Goal: Browse casually

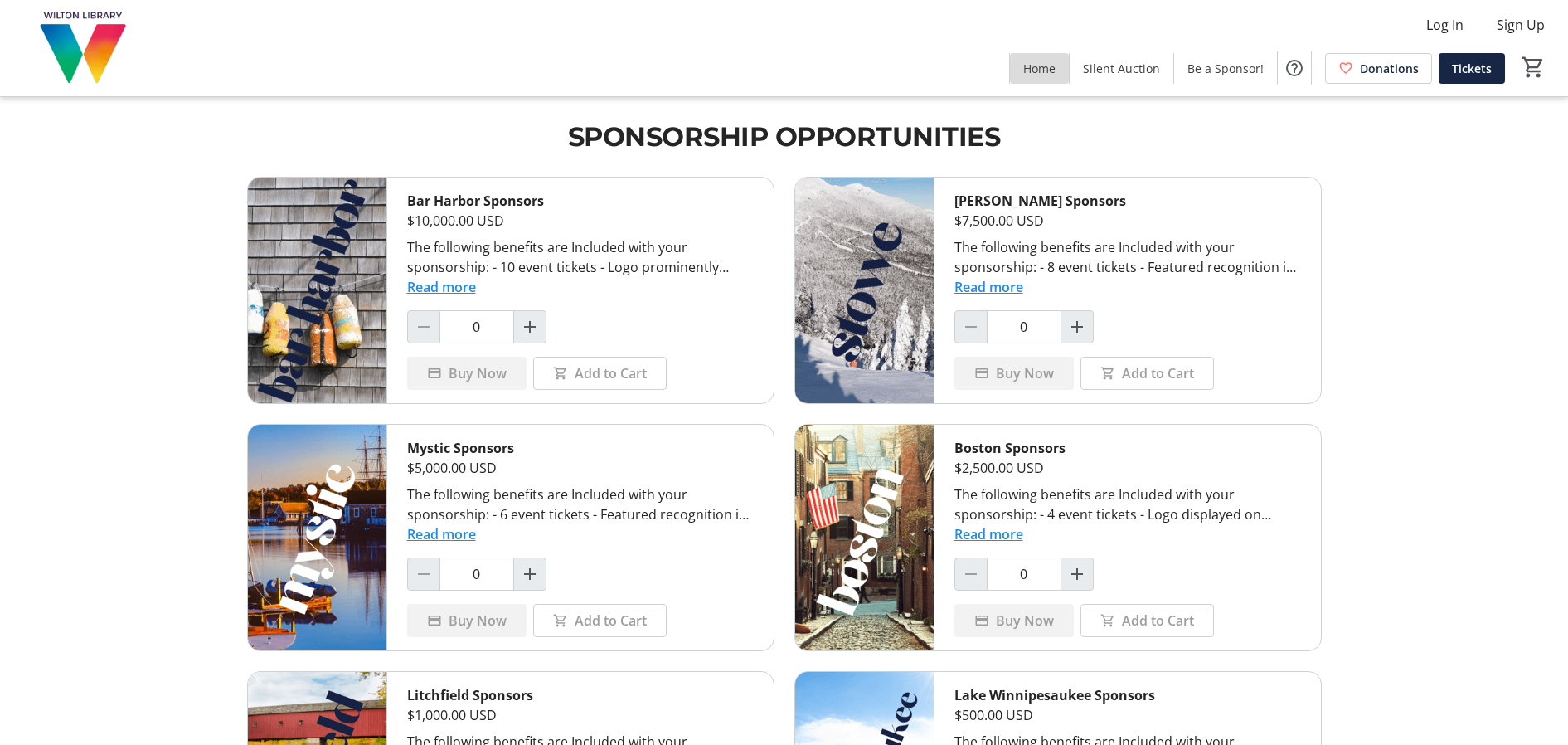
click at [1044, 69] on span "Home" at bounding box center [1040, 68] width 33 height 17
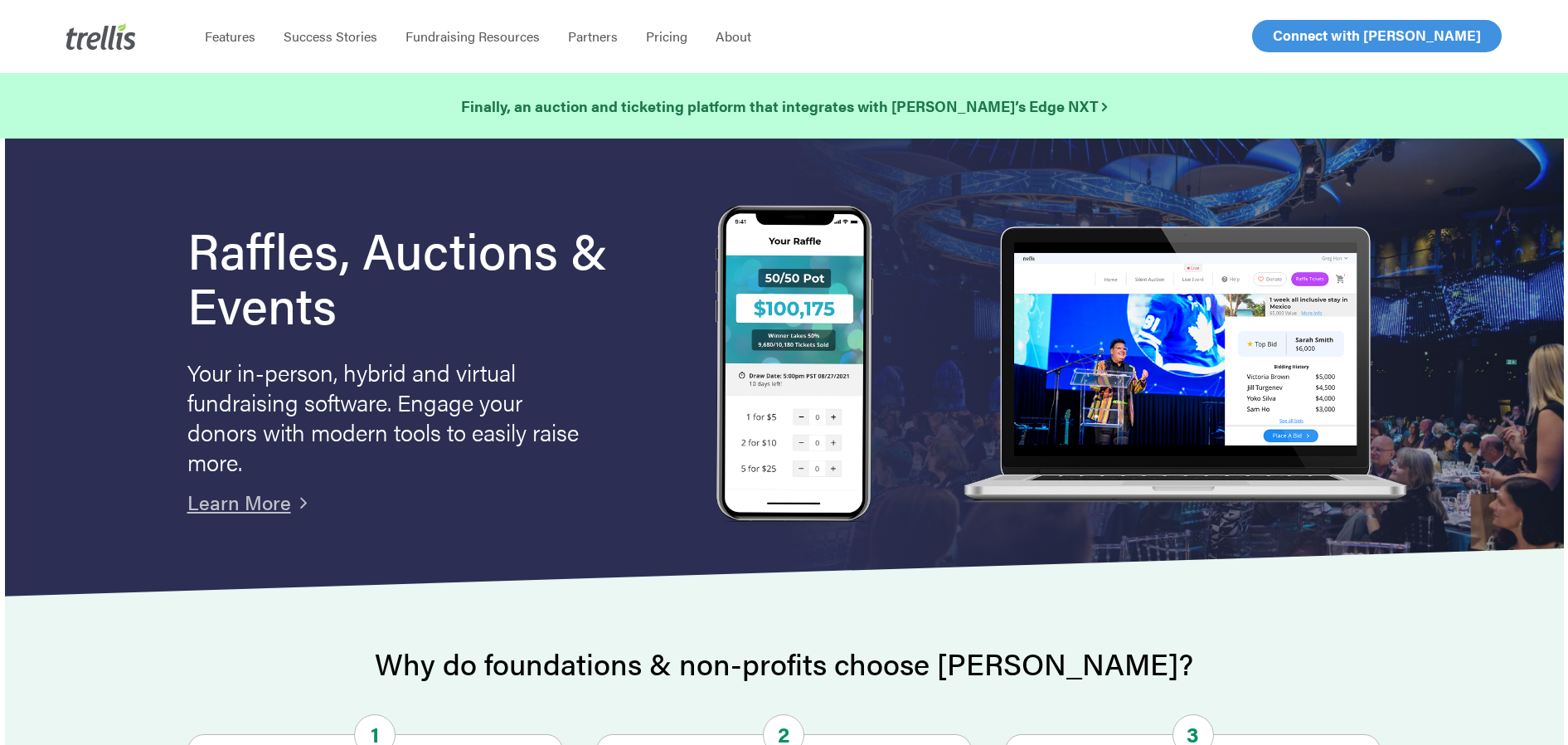
click at [1277, 37] on span "Log In" at bounding box center [1291, 36] width 39 height 20
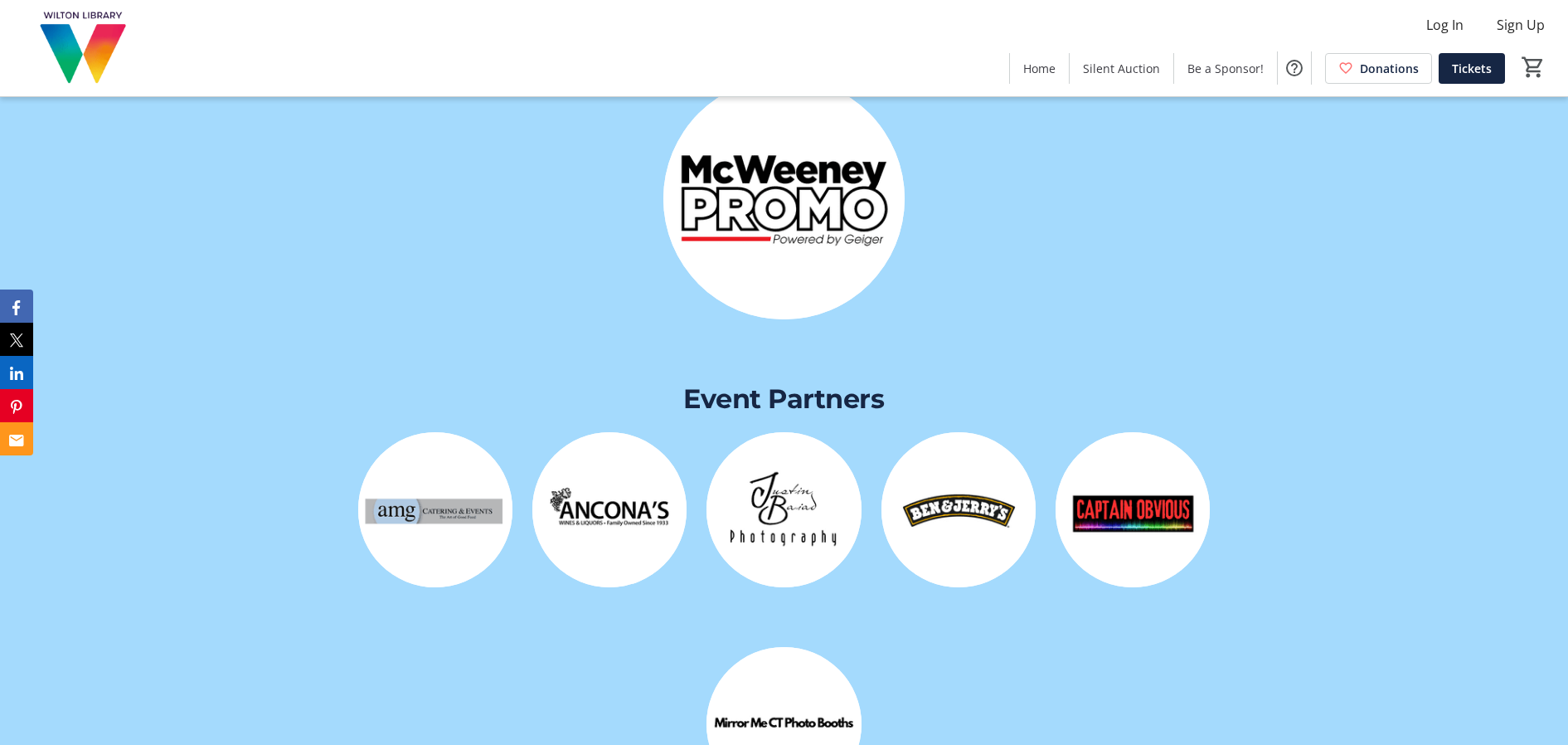
scroll to position [3731, 0]
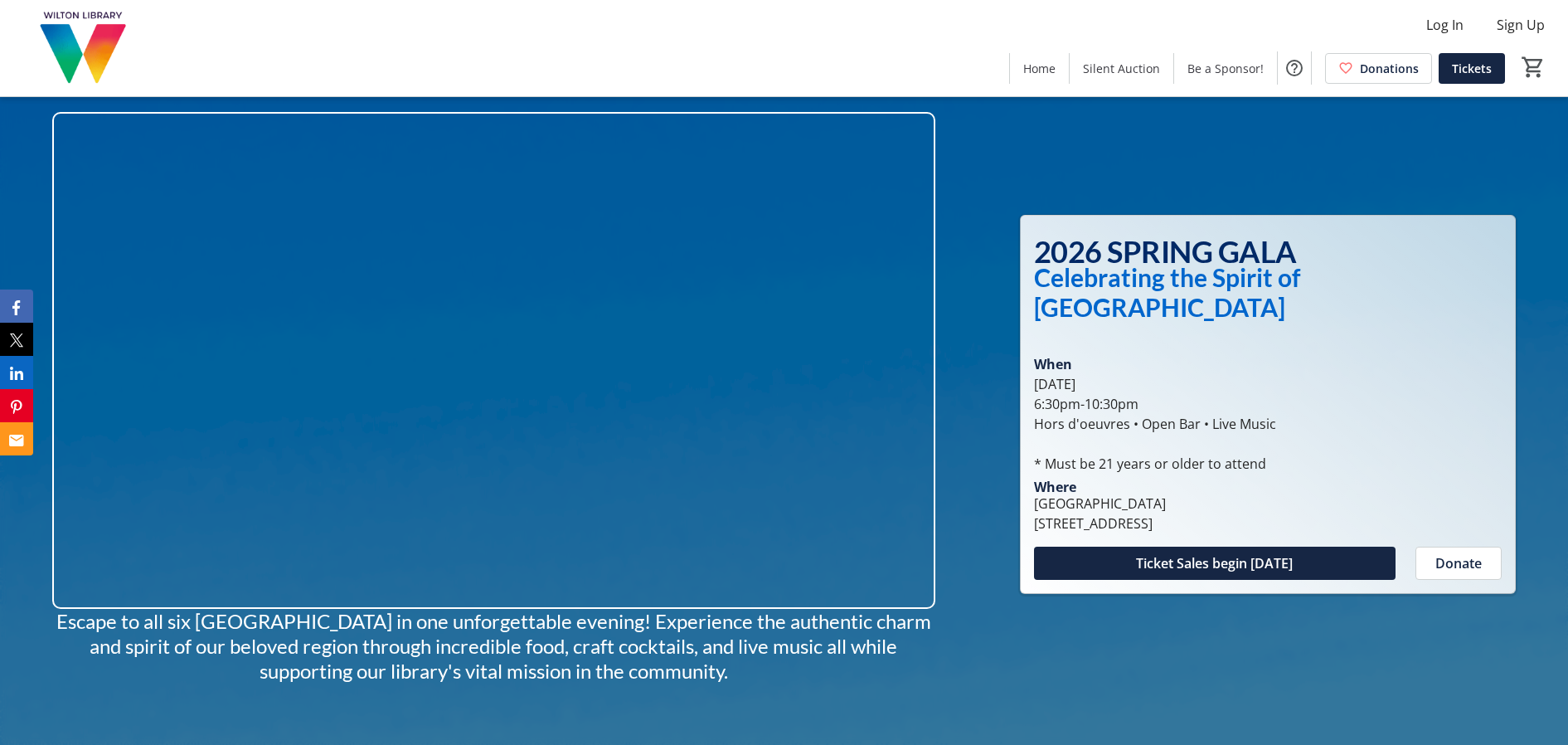
scroll to position [498, 0]
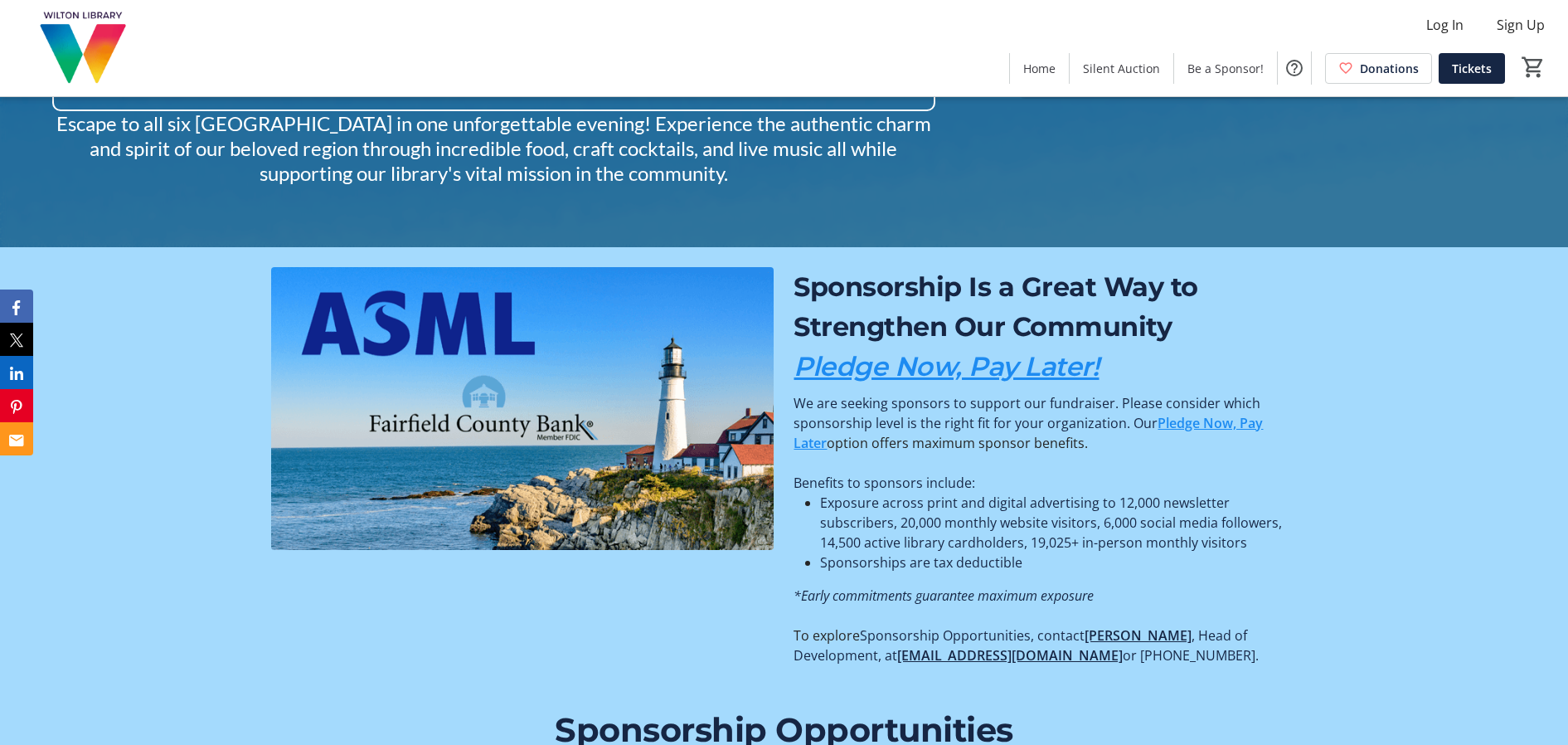
click at [913, 367] on link "Pledge Now, Pay Later!" at bounding box center [945, 367] width 305 height 33
